Goal: Information Seeking & Learning: Learn about a topic

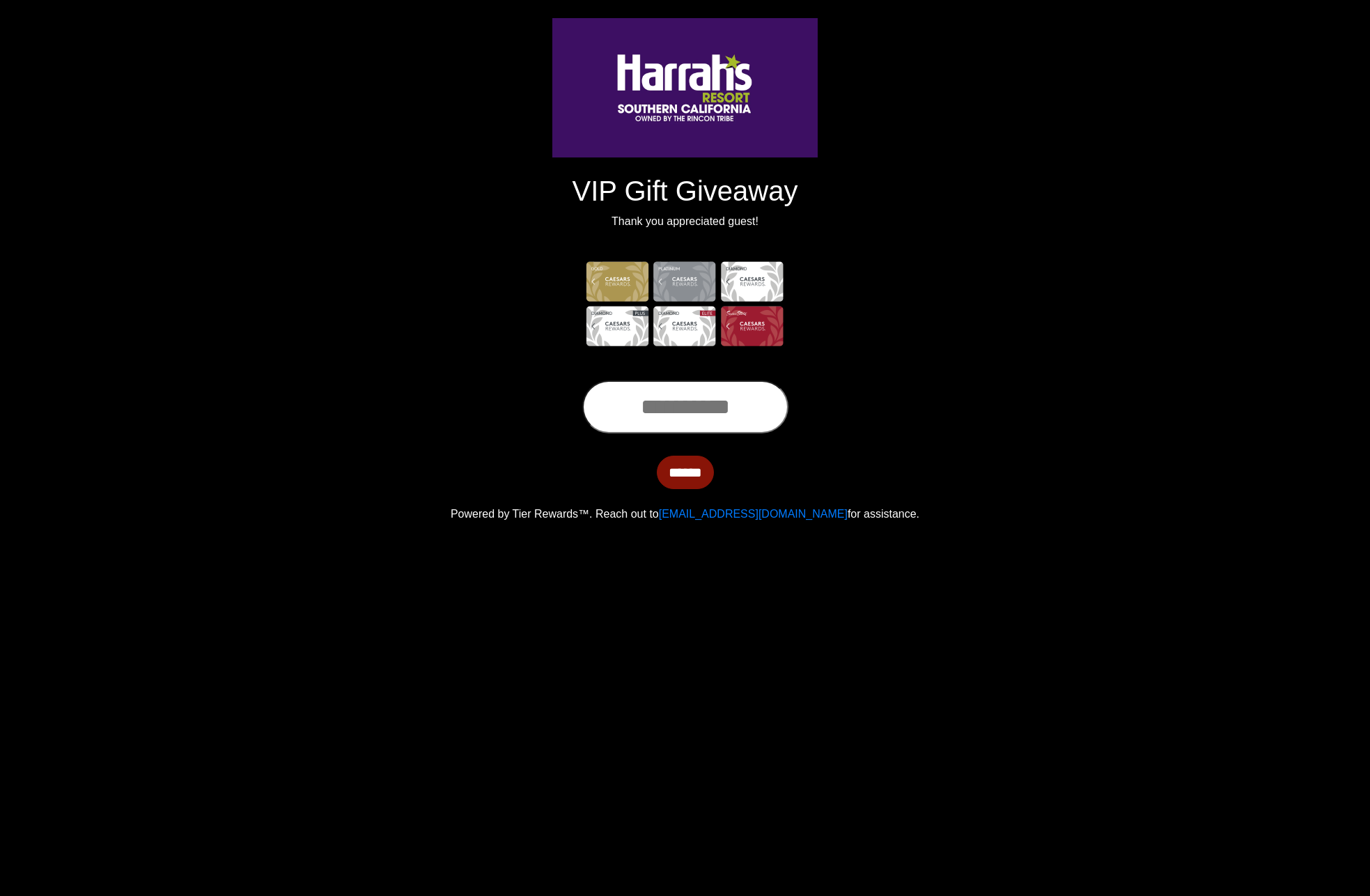
drag, startPoint x: 697, startPoint y: 307, endPoint x: 299, endPoint y: 1, distance: 502.0
click at [0, 0] on div "VIP Gift Giveaway Thank you appreciated guest! ****** Powered by Tier Rewards™.…" at bounding box center [685, 252] width 1370 height 539
drag, startPoint x: 812, startPoint y: 197, endPoint x: 559, endPoint y: 186, distance: 253.2
click at [559, 186] on h1 "VIP Gift Giveaway" at bounding box center [685, 191] width 774 height 34
copy h1 "VIP Gift Giveaway"
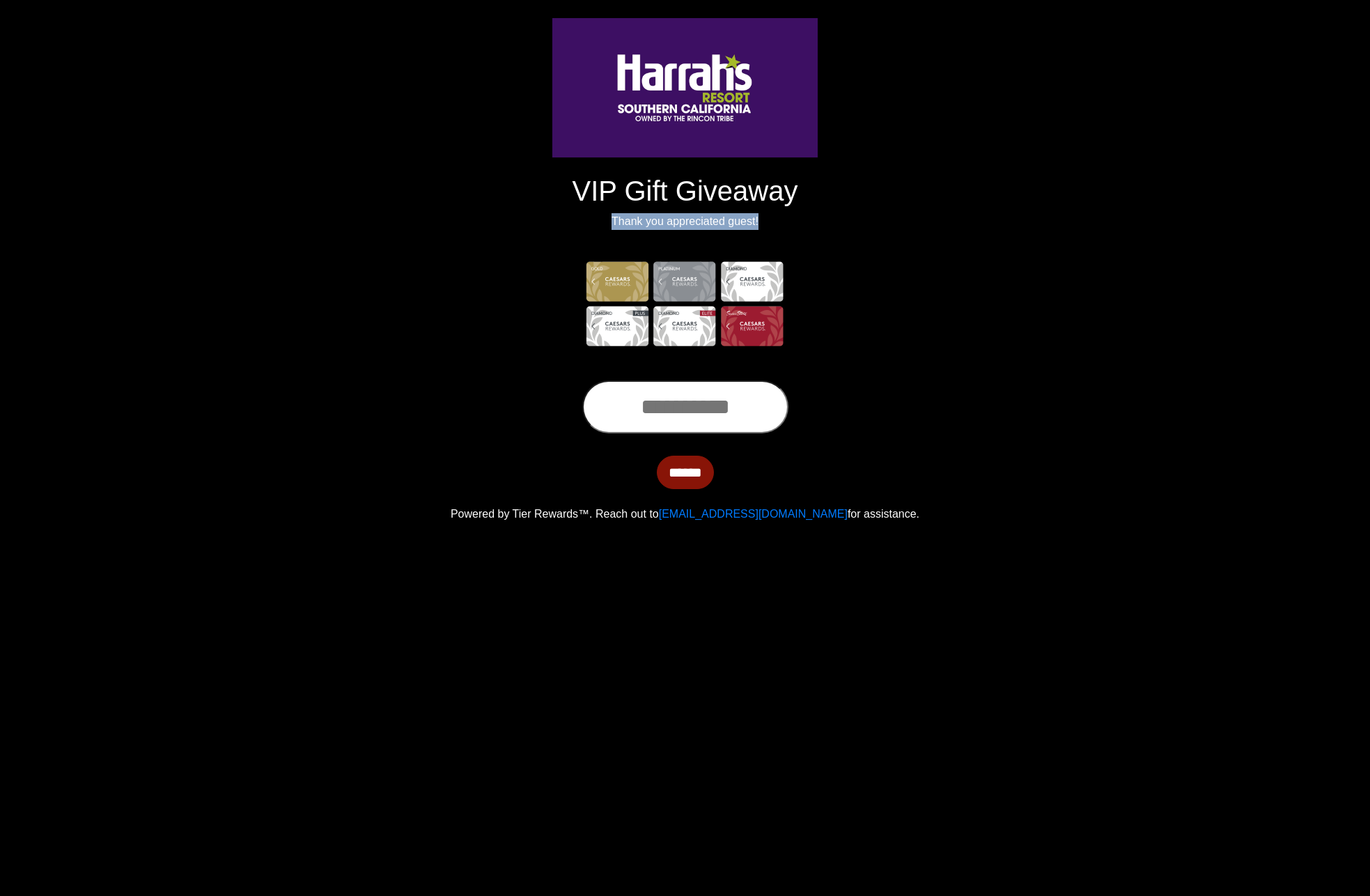
drag, startPoint x: 822, startPoint y: 231, endPoint x: 602, endPoint y: 222, distance: 220.2
click at [606, 223] on div "VIP Gift Giveaway Thank you appreciated guest!" at bounding box center [686, 199] width 794 height 363
copy p "Thank you appreciated guest!"
